Goal: Task Accomplishment & Management: Manage account settings

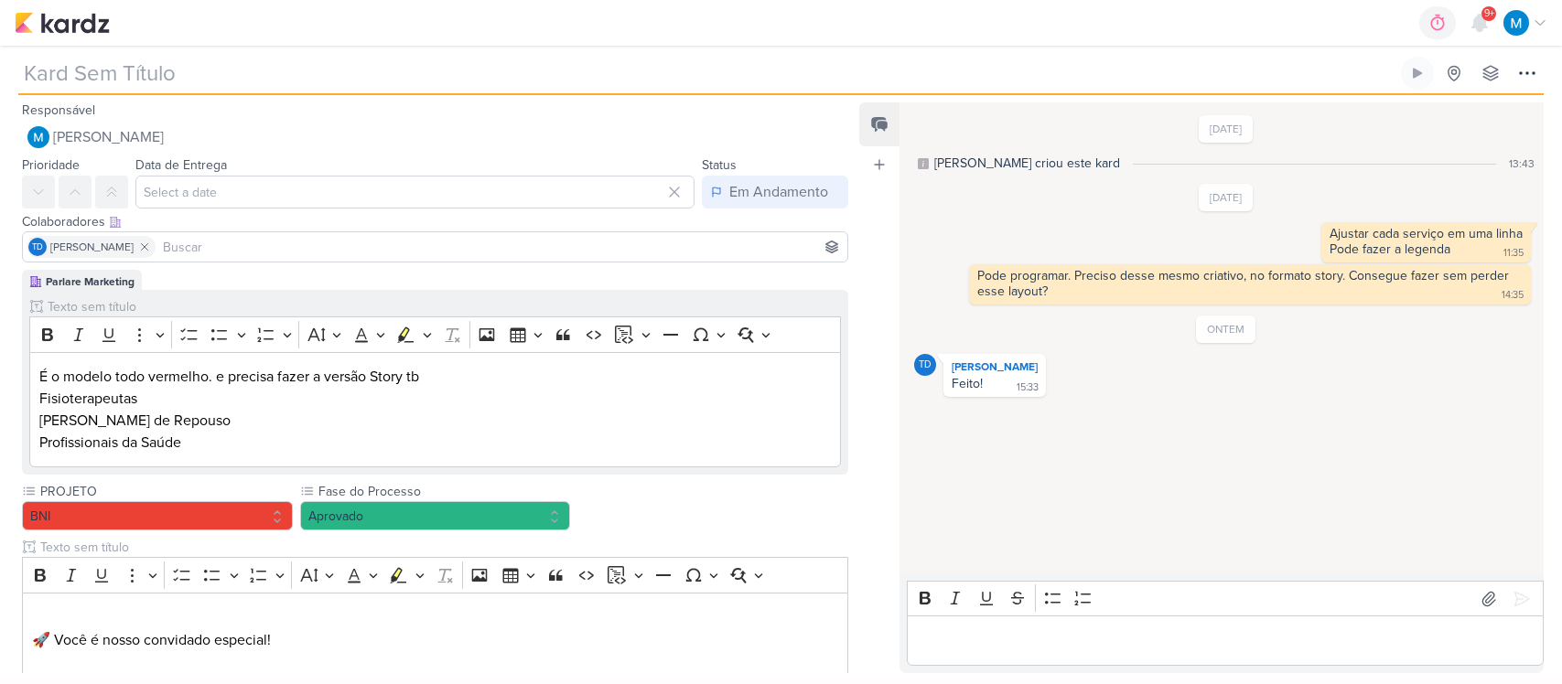
type input "Convite Empresas"
type input "28 de agosto de 2025 às 08:59"
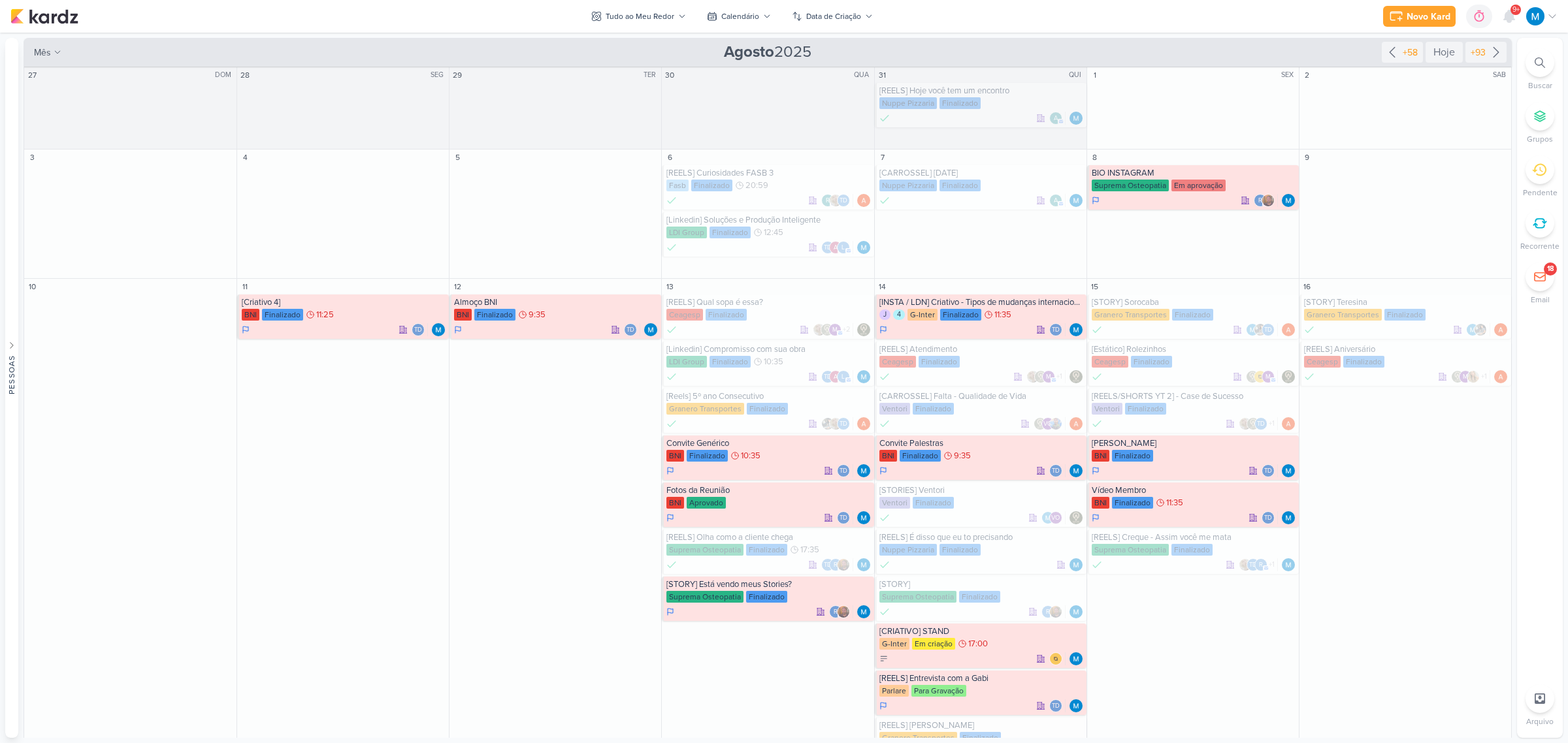
scroll to position [653, 0]
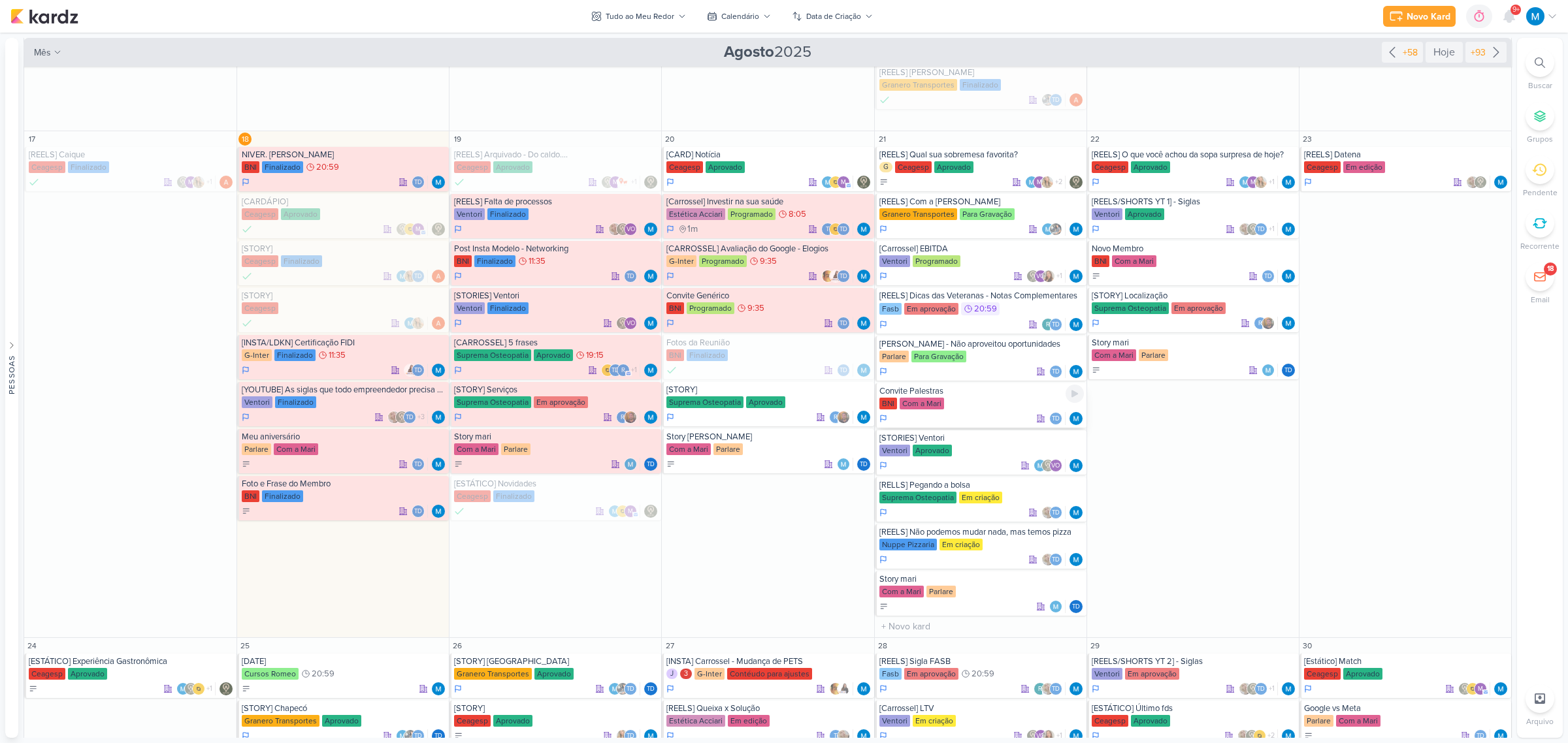
click at [958, 403] on div "BNI Com a Mari" at bounding box center [981, 404] width 204 height 13
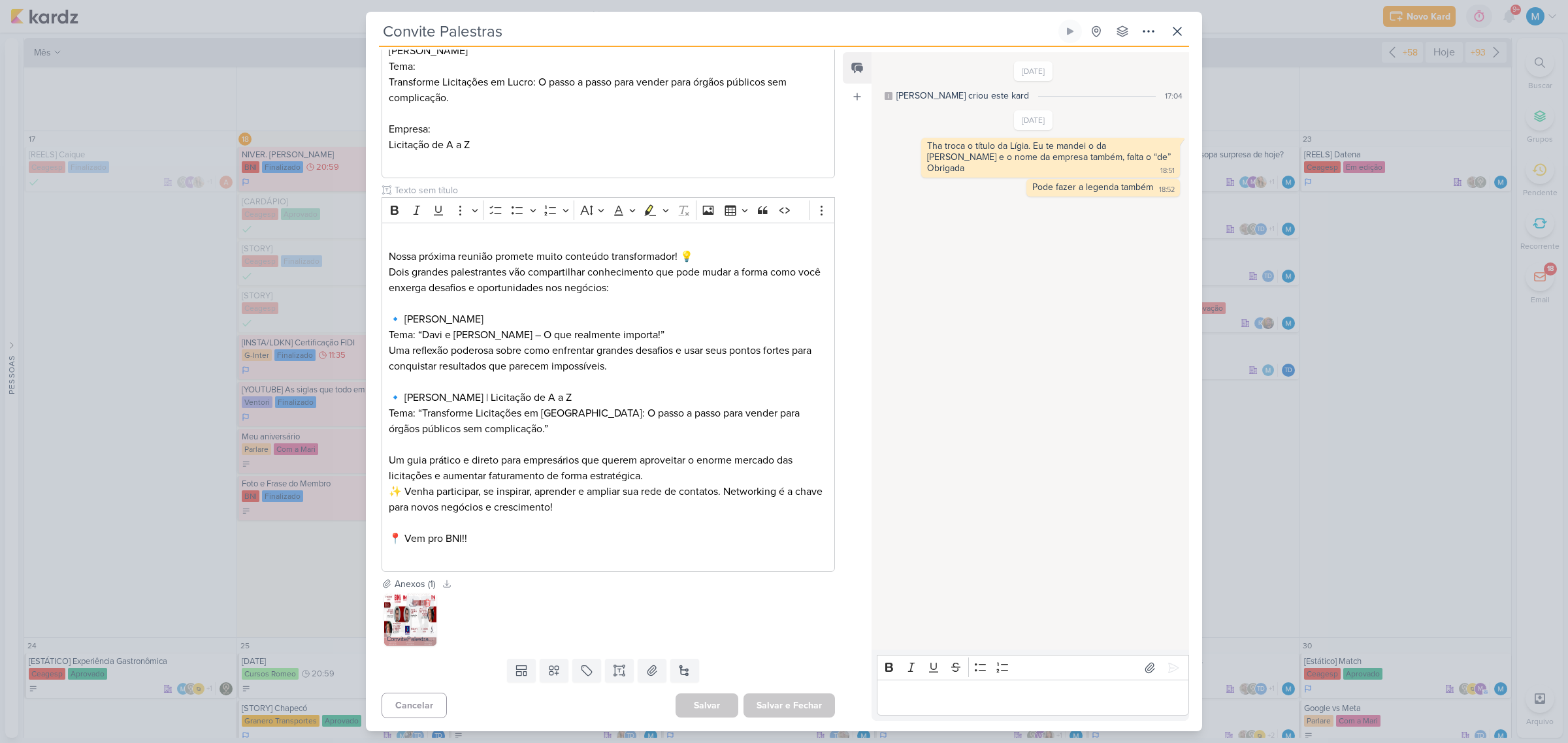
click at [399, 621] on img at bounding box center [410, 620] width 52 height 52
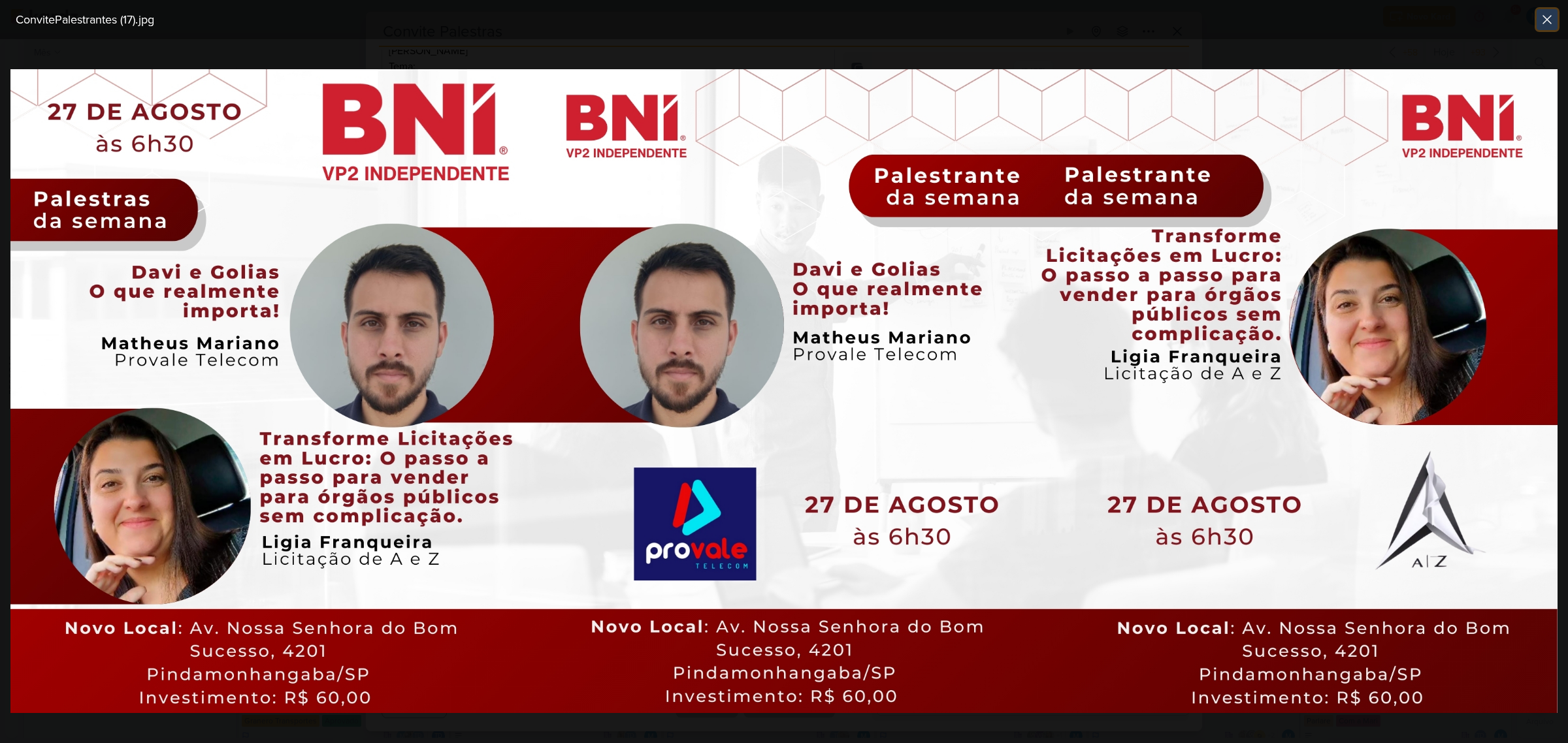
click at [1548, 21] on icon at bounding box center [1547, 19] width 8 height 8
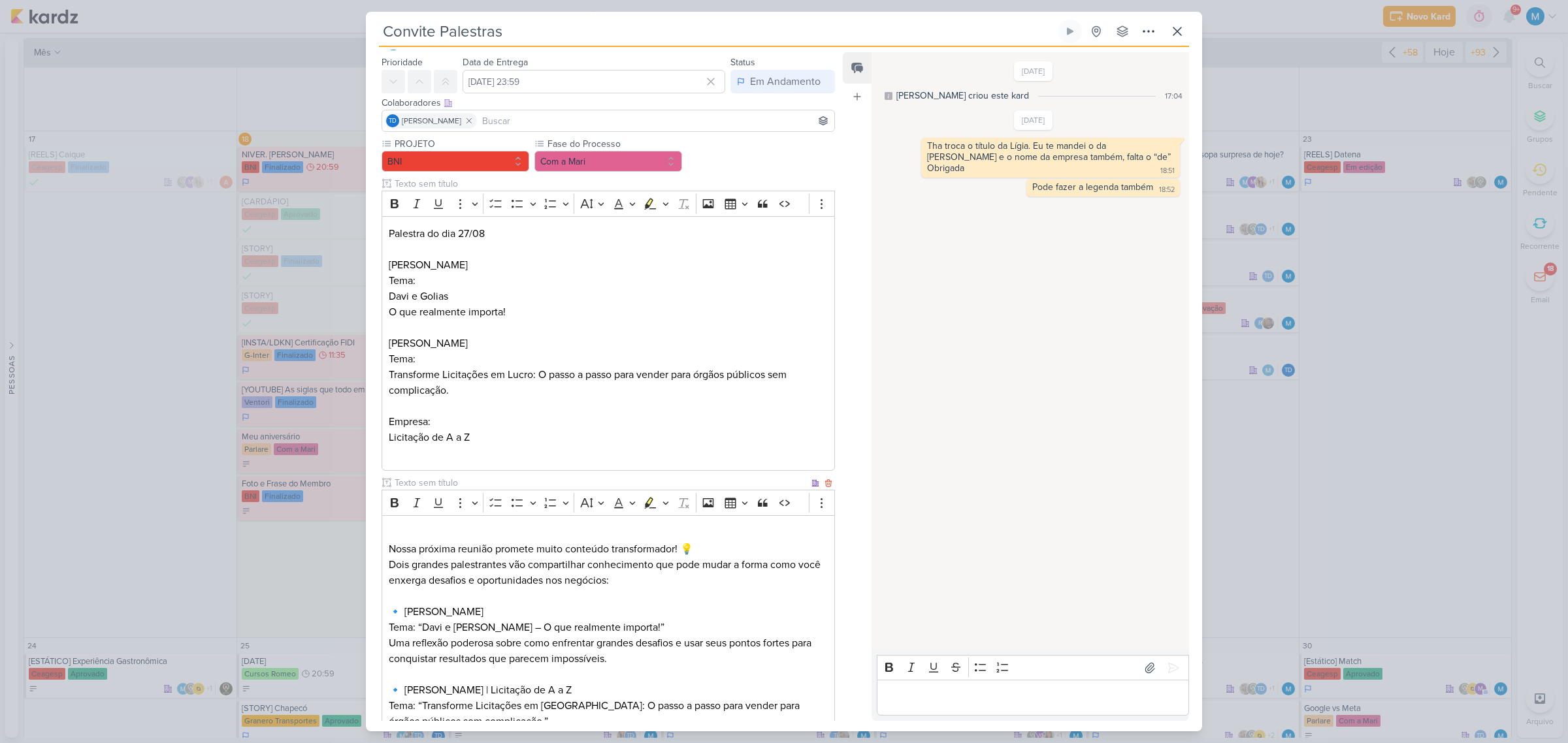
scroll to position [0, 0]
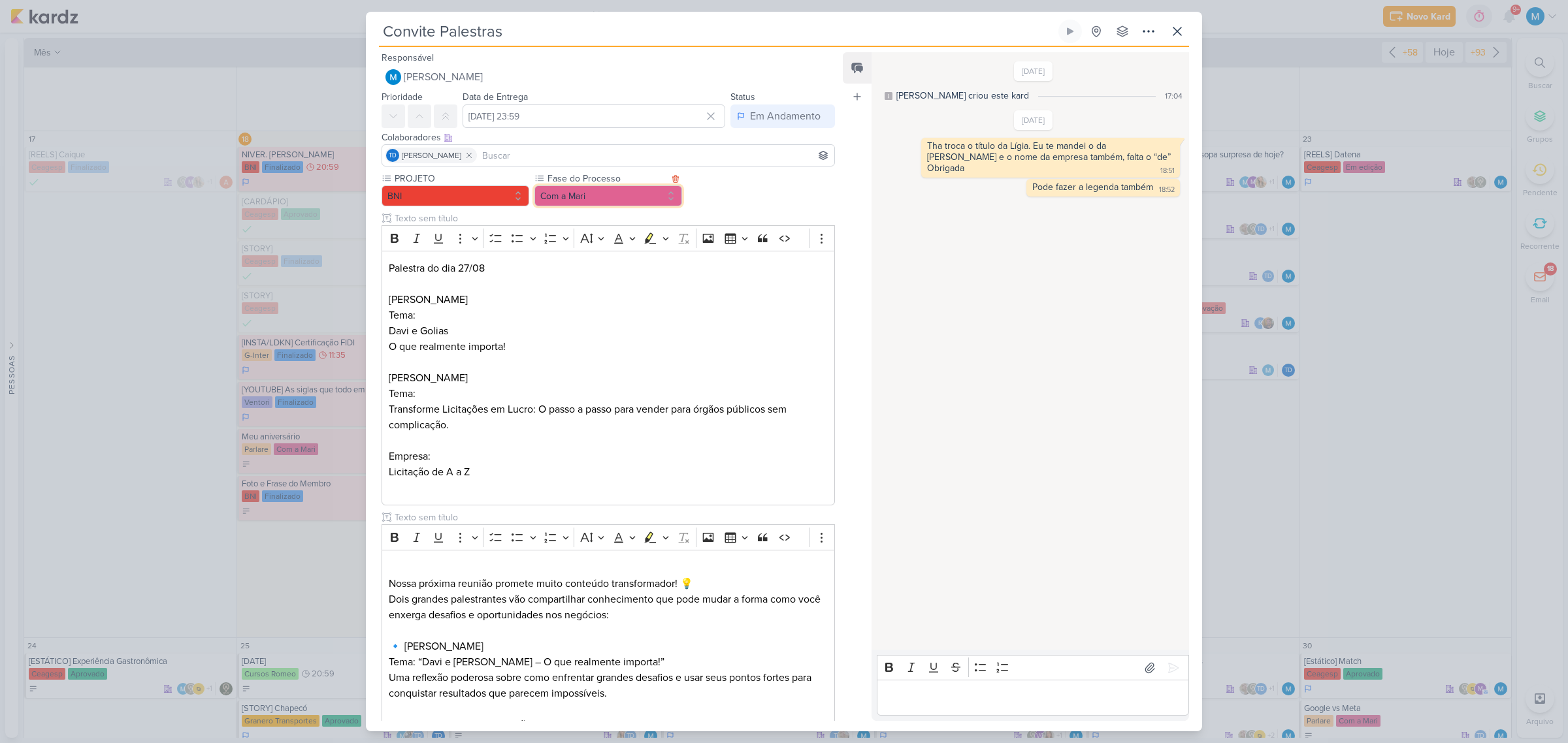
click at [591, 199] on button "Com a Mari" at bounding box center [608, 196] width 148 height 21
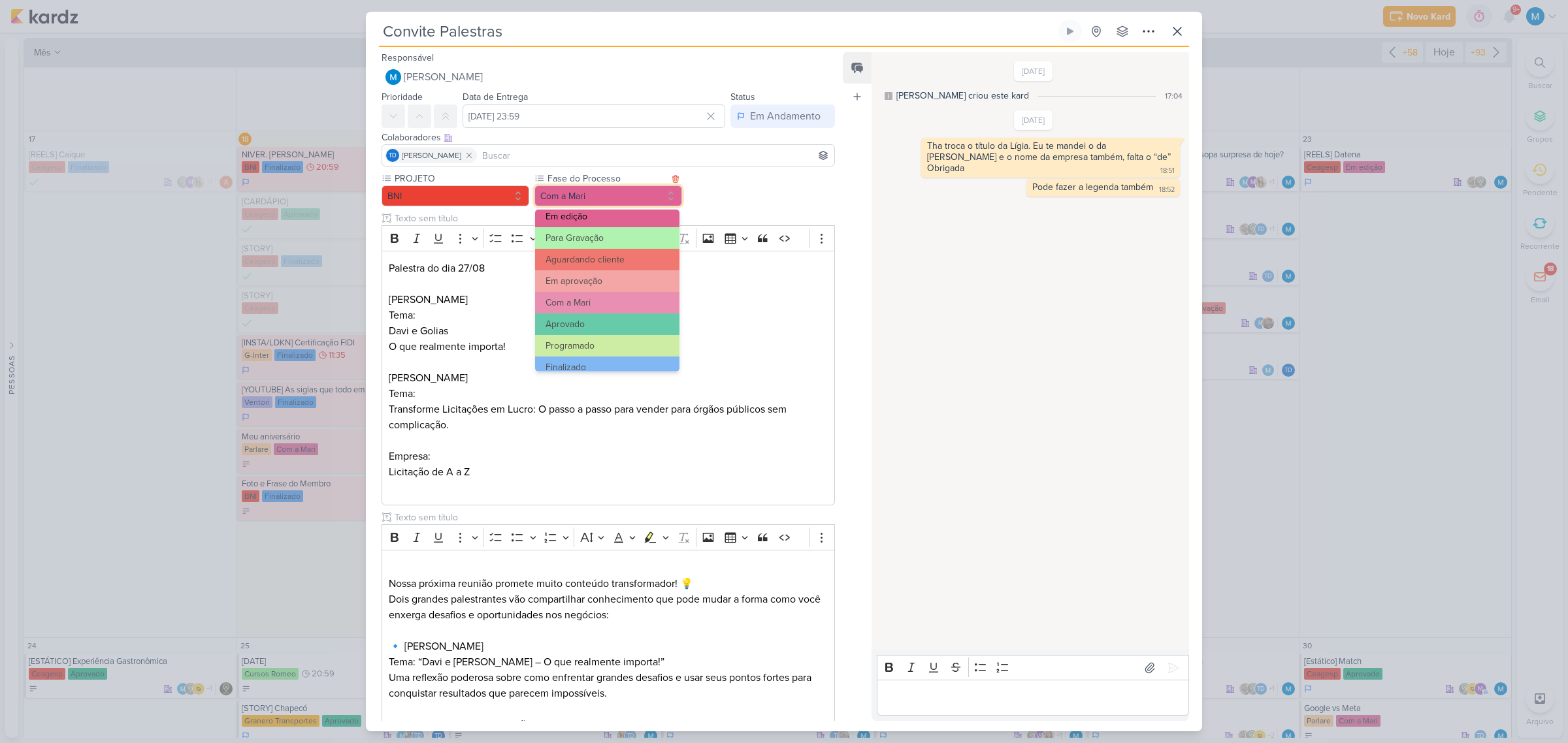
scroll to position [126, 0]
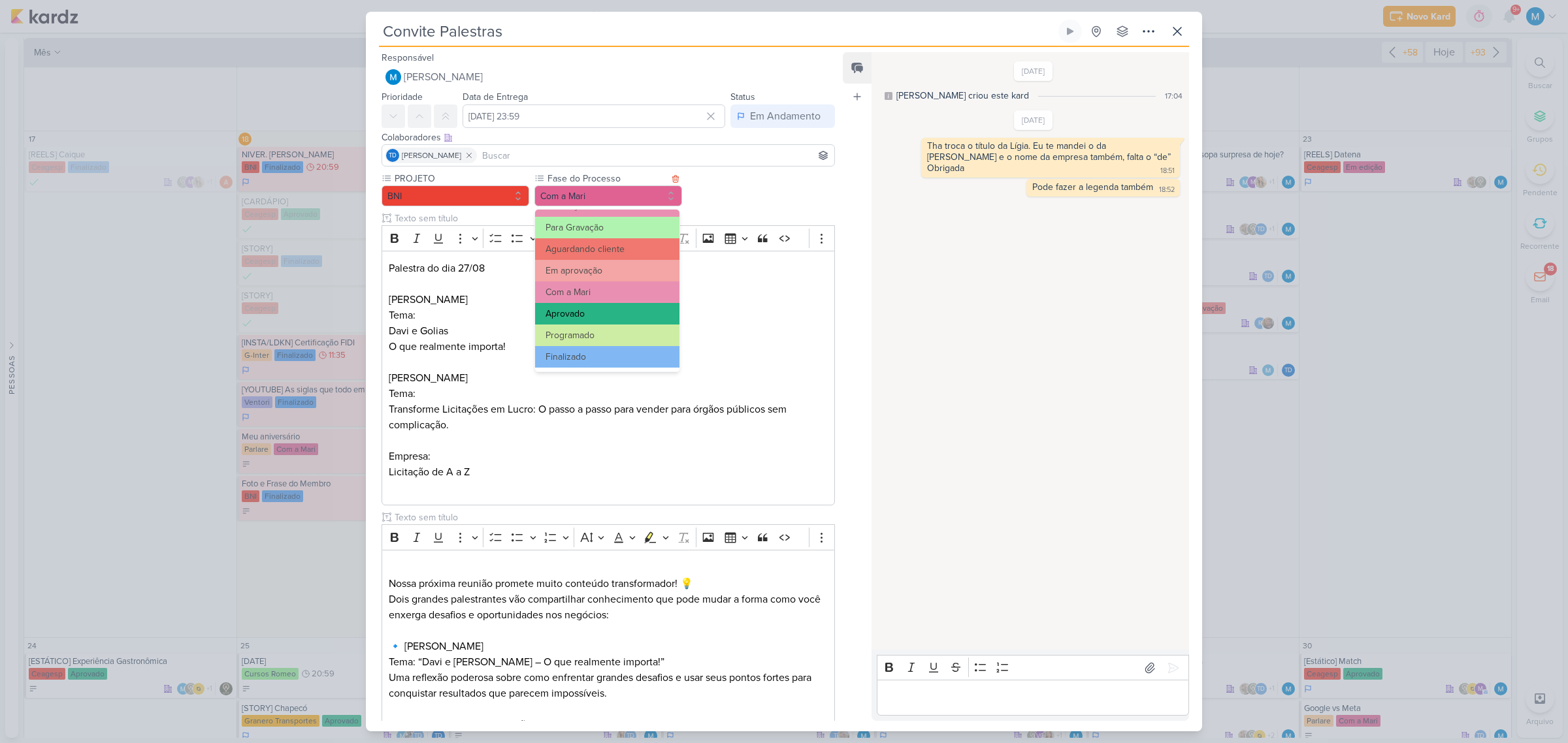
click at [588, 310] on button "Aprovado" at bounding box center [607, 314] width 144 height 21
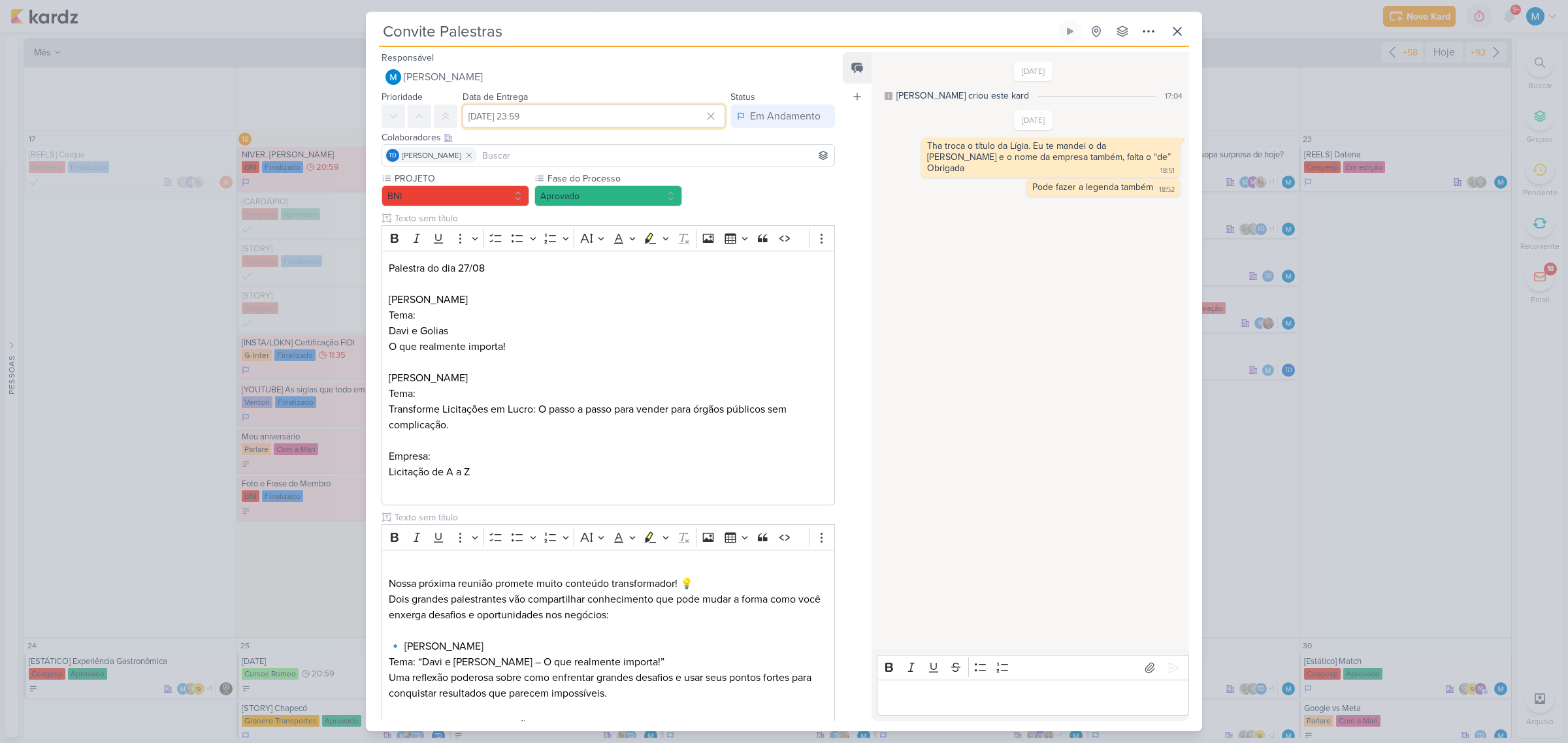
click at [595, 112] on input "[DATE] 23:59" at bounding box center [594, 116] width 263 height 24
click at [600, 302] on select "00 01 02 03 04 05 06 07 08 09 10 11 12 13 14 15 16 17 18 19 20 21 22 23" at bounding box center [607, 300] width 19 height 16
select select "10"
click at [598, 293] on select "00 01 02 03 04 05 06 07 08 09 10 11 12 13 14 15 16 17 18 19 20 21 22 23" at bounding box center [607, 300] width 19 height 16
type input "[DATE] 10:59"
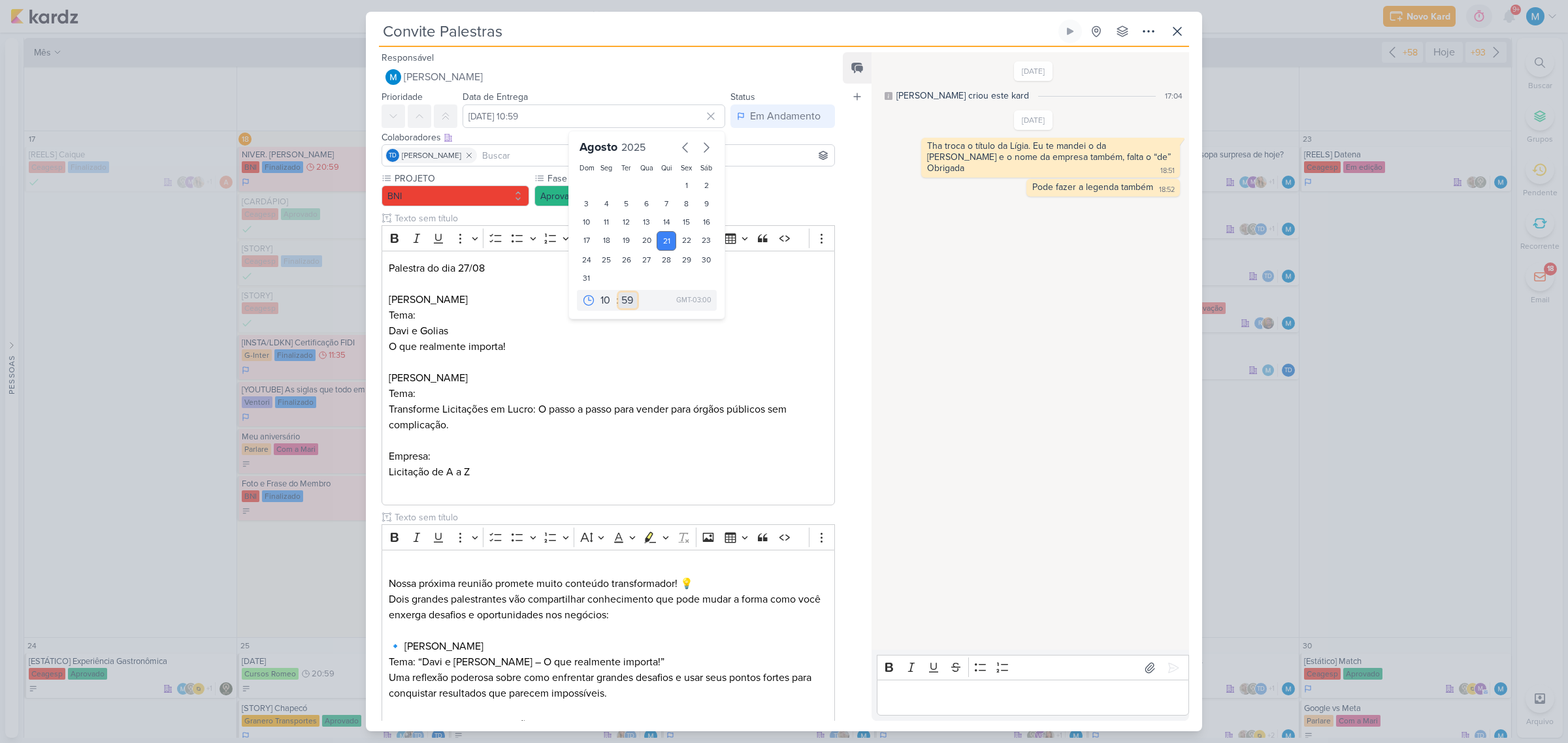
click at [623, 300] on select "00 05 10 15 20 25 30 35 40 45 50 55 59" at bounding box center [628, 300] width 19 height 16
select select "35"
click at [618, 293] on select "00 05 10 15 20 25 30 35 40 45 50 55 59" at bounding box center [628, 300] width 19 height 16
type input "[DATE] 10:35"
click at [710, 393] on p "Tema:" at bounding box center [608, 394] width 439 height 16
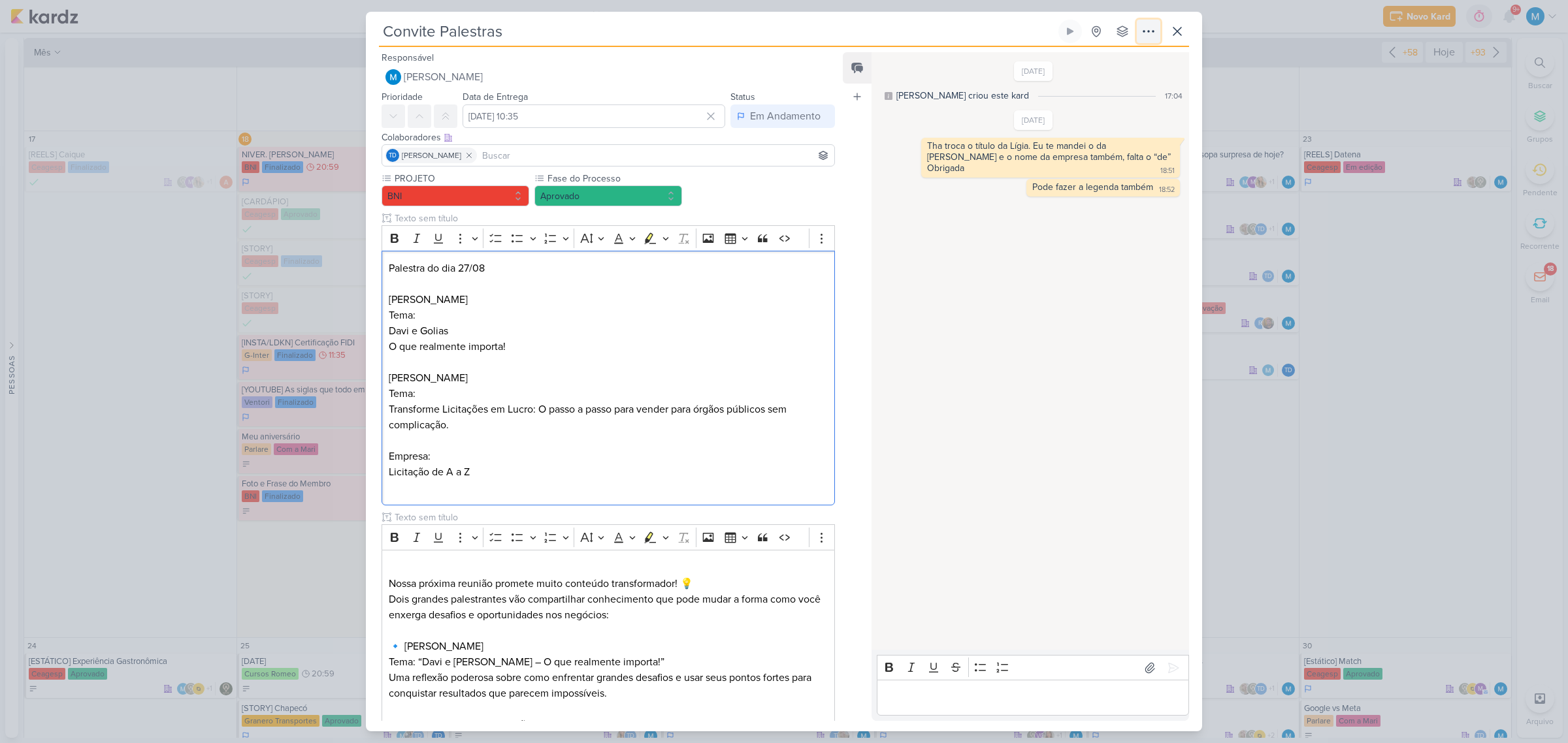
click at [1151, 31] on icon at bounding box center [1148, 31] width 16 height 16
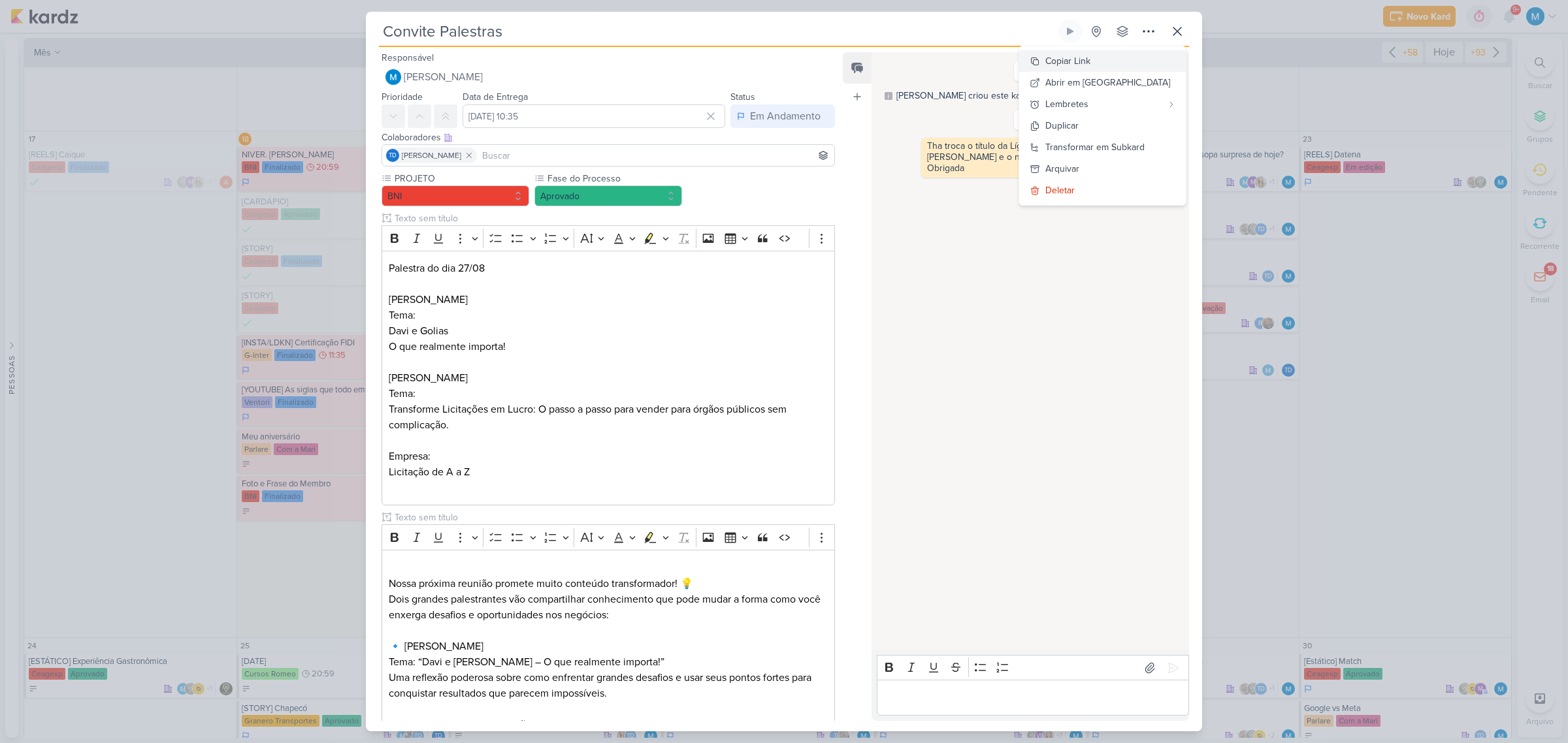
click at [1090, 59] on div "Copiar Link" at bounding box center [1067, 61] width 45 height 14
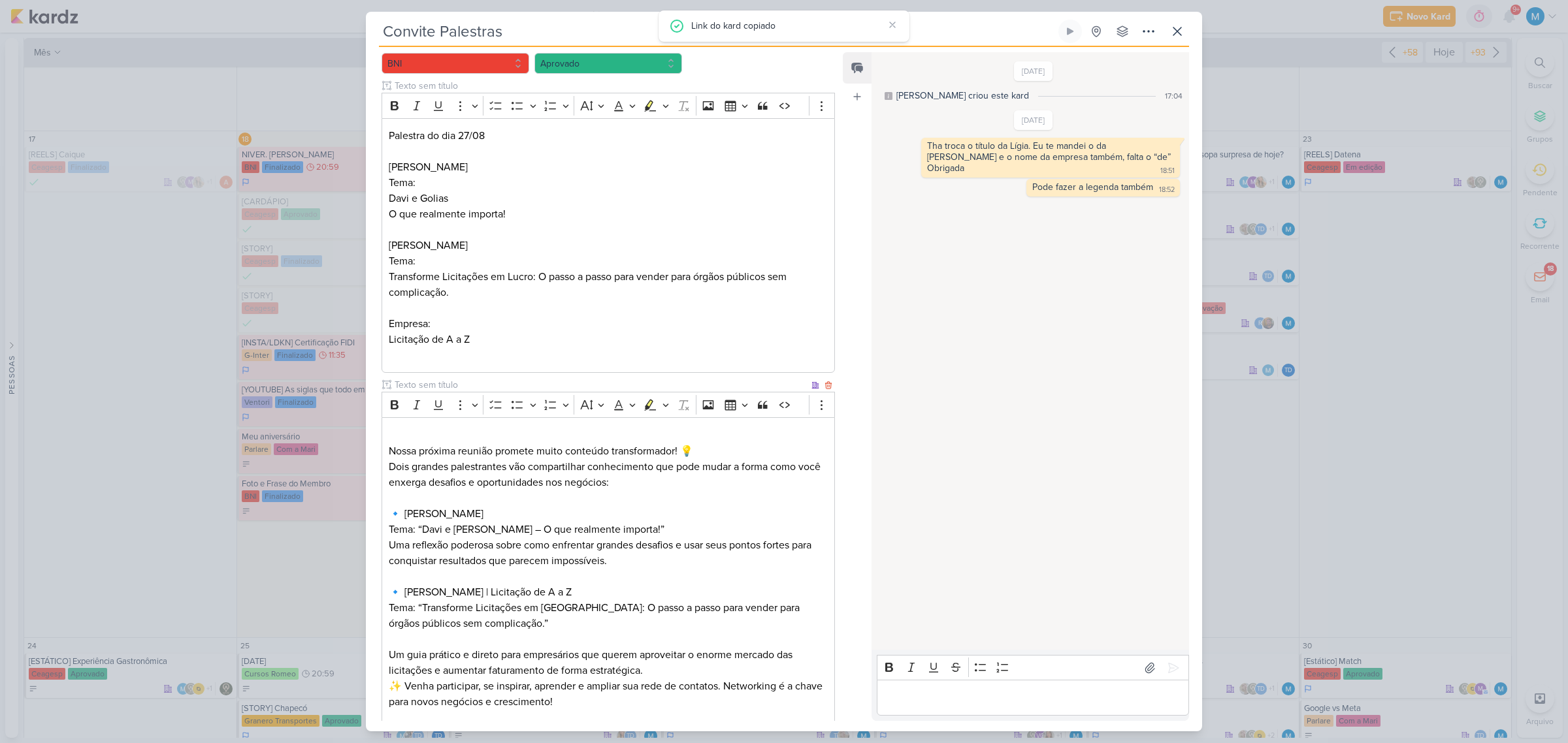
scroll to position [327, 0]
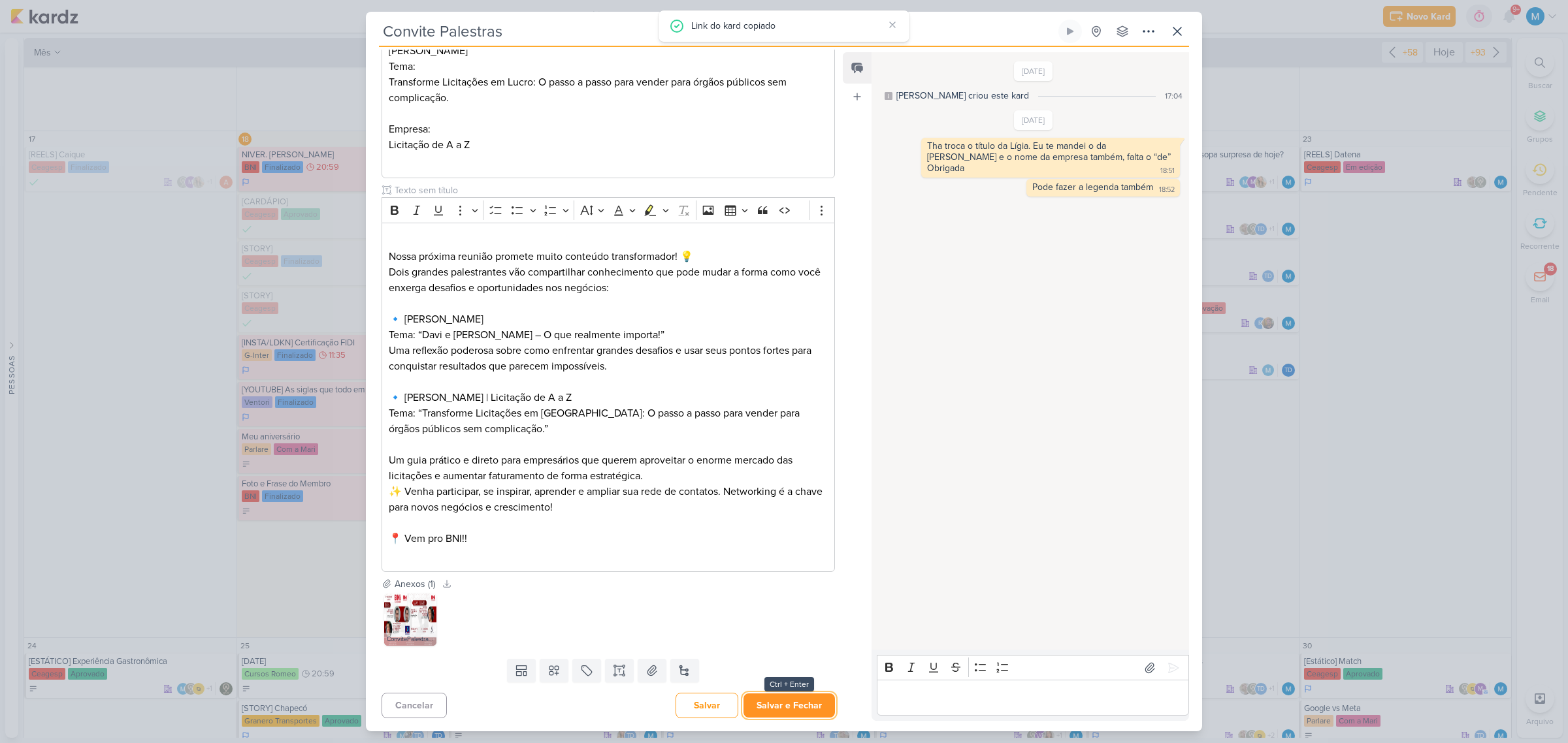
click at [778, 705] on button "Salvar e Fechar" at bounding box center [789, 706] width 91 height 24
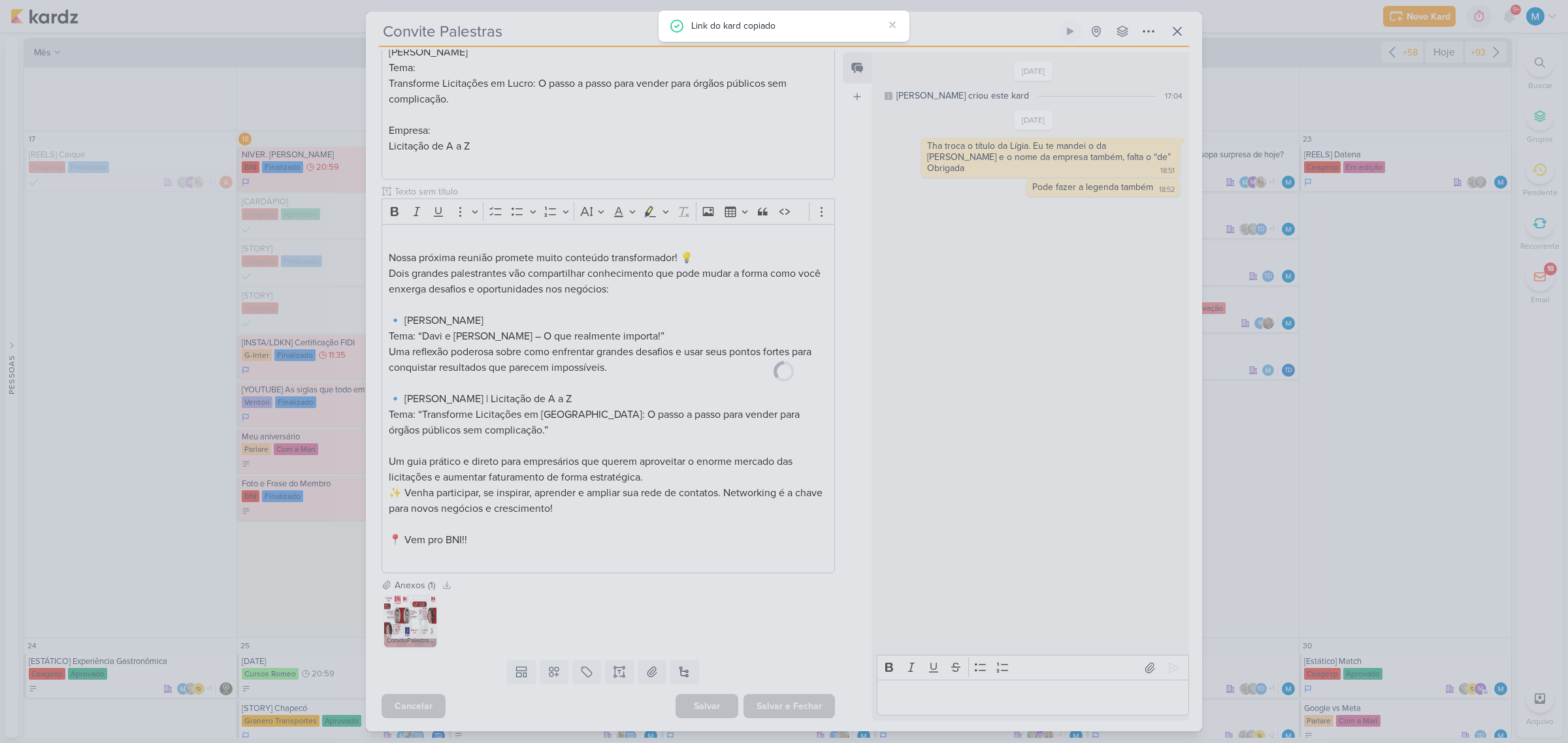
scroll to position [325, 0]
